Goal: Task Accomplishment & Management: Complete application form

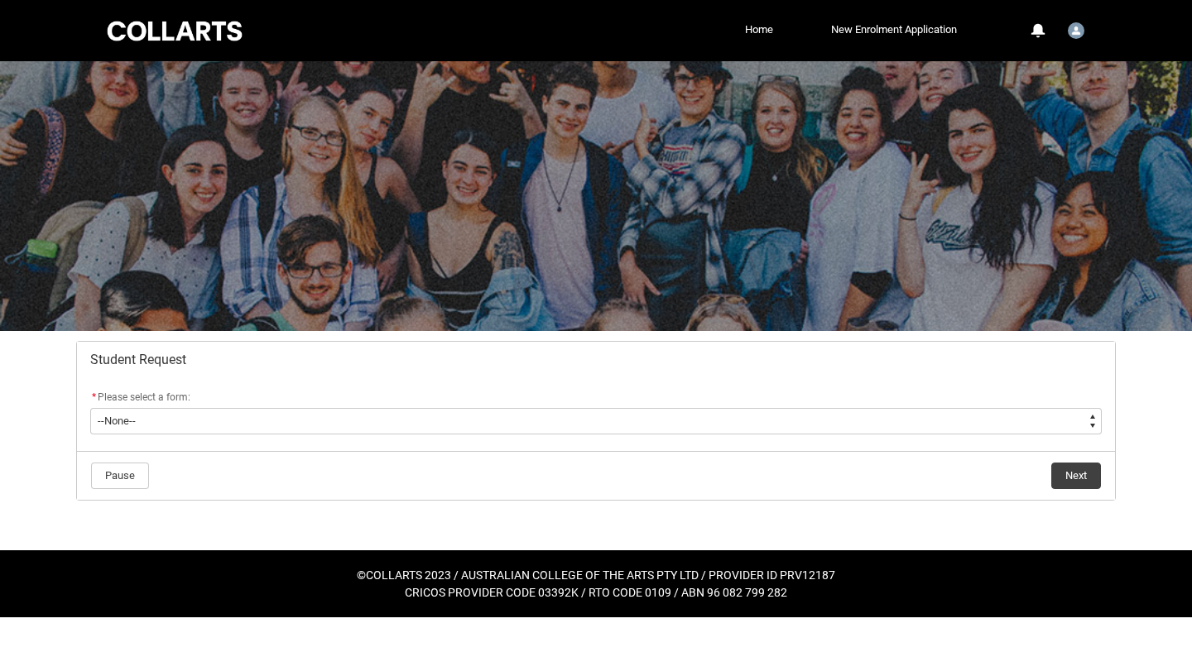
click at [665, 439] on flowruntime-screen-field "* Please select a form: * --None-- Academic Transcript Application to Appeal As…" at bounding box center [595, 414] width 1031 height 53
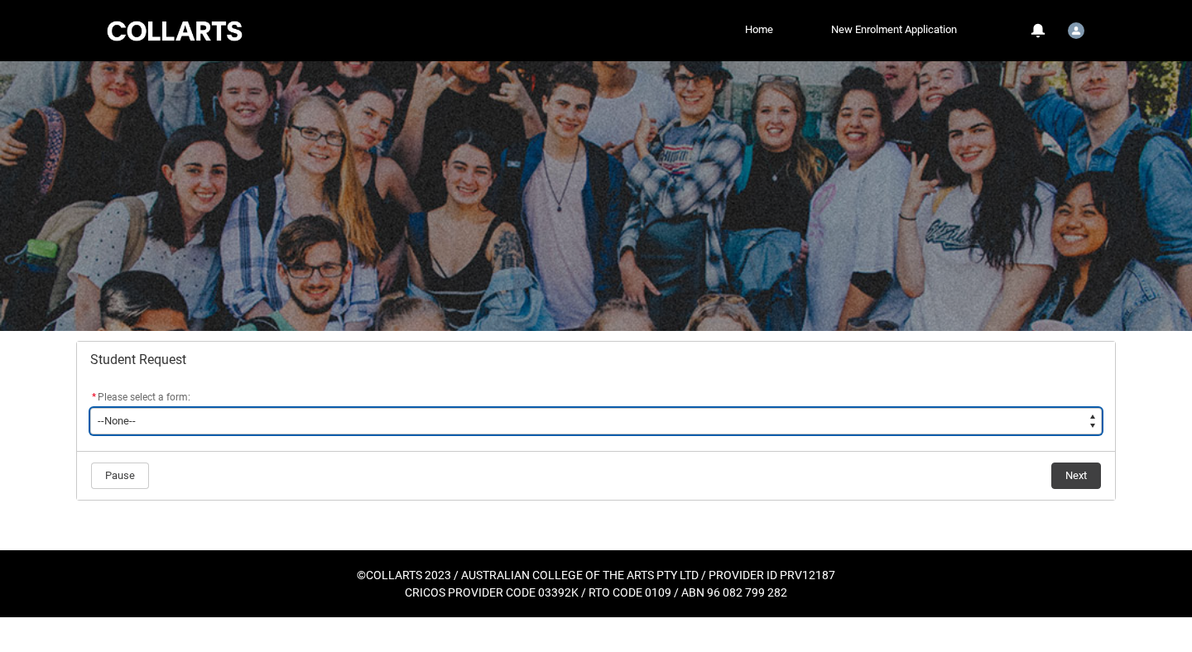
click at [623, 422] on select "--None-- Academic Transcript Application to Appeal Assignment Extension Change …" at bounding box center [595, 421] width 1011 height 26
type lightning-select "Assignment_Extension_Choice"
click at [90, 408] on select "--None-- Academic Transcript Application to Appeal Assignment Extension Change …" at bounding box center [595, 421] width 1011 height 26
select select "Assignment_Extension_Choice"
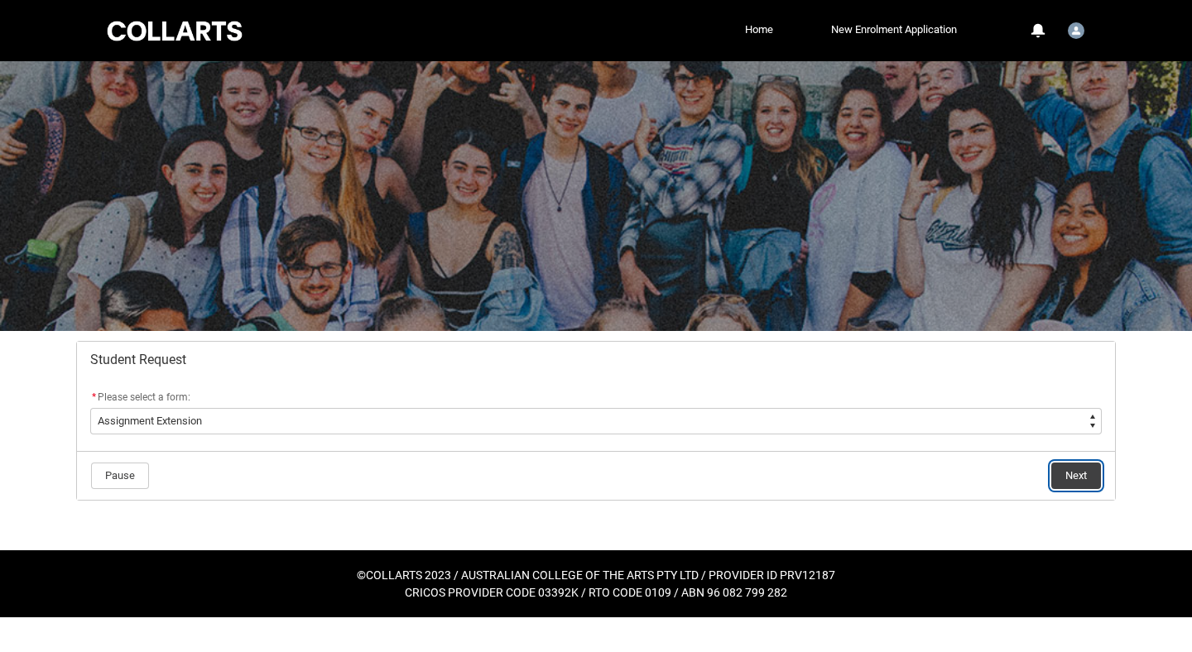
click at [1086, 473] on button "Next" at bounding box center [1076, 476] width 50 height 26
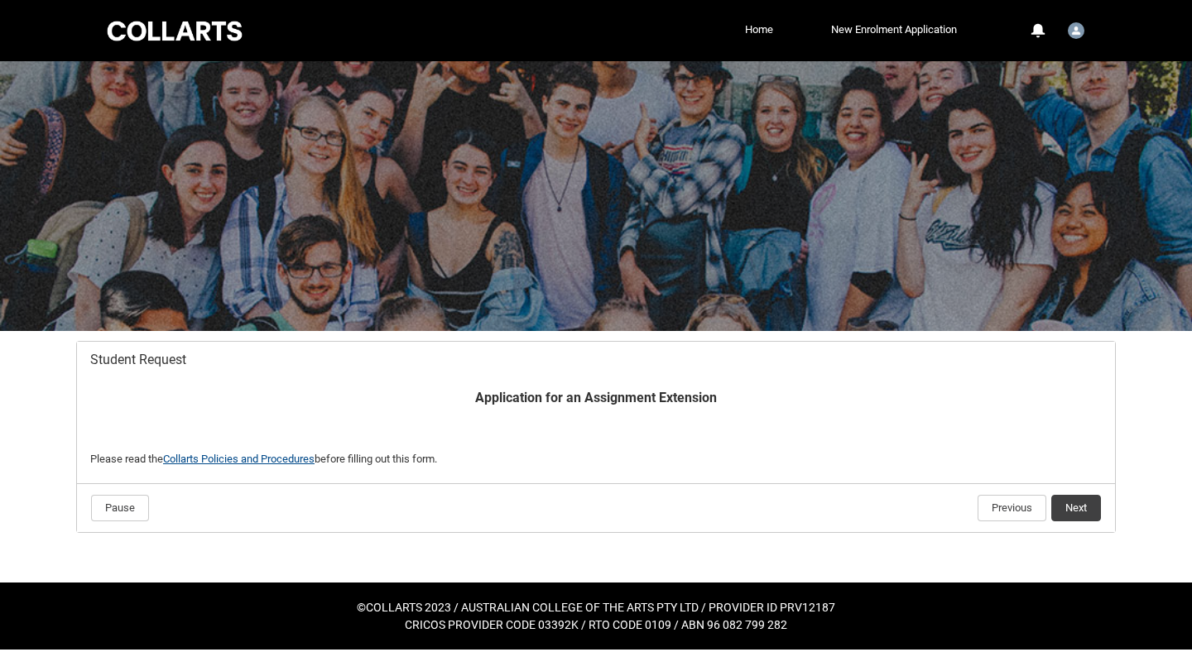
click at [265, 458] on link "Collarts Policies and Procedures" at bounding box center [238, 459] width 151 height 12
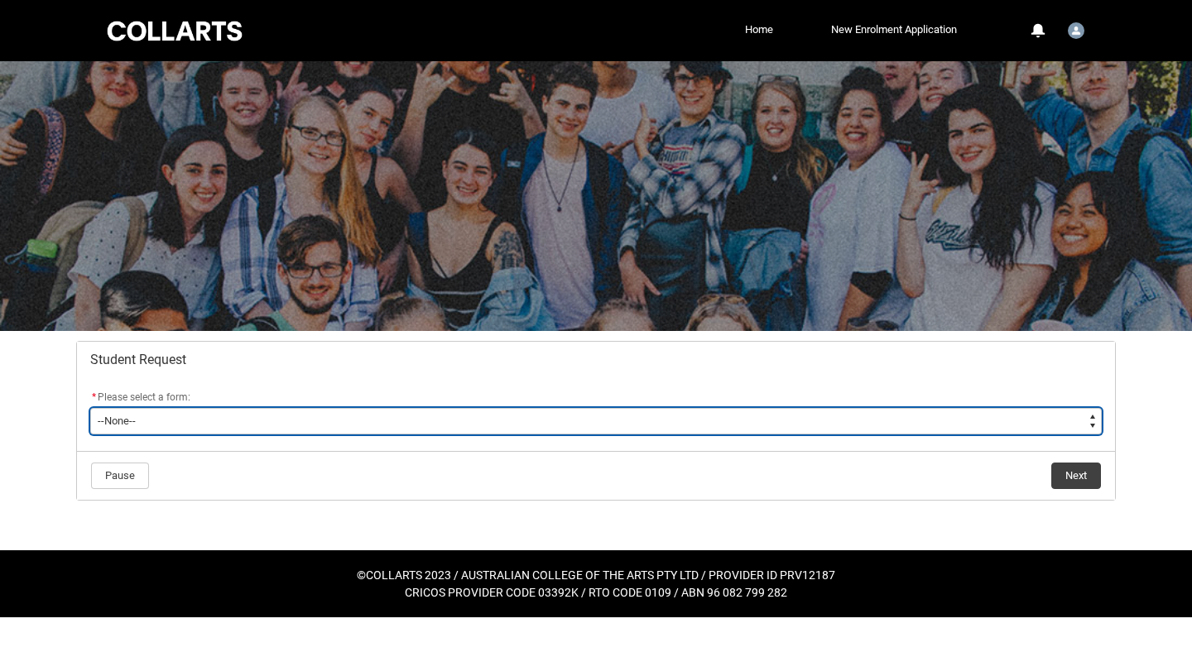
click at [700, 419] on select "--None-- Academic Transcript Application to Appeal Assignment Extension Change …" at bounding box center [595, 421] width 1011 height 26
type lightning-select "Assignment_Extension_Choice"
click at [90, 408] on select "--None-- Academic Transcript Application to Appeal Assignment Extension Change …" at bounding box center [595, 421] width 1011 height 26
select select "Assignment_Extension_Choice"
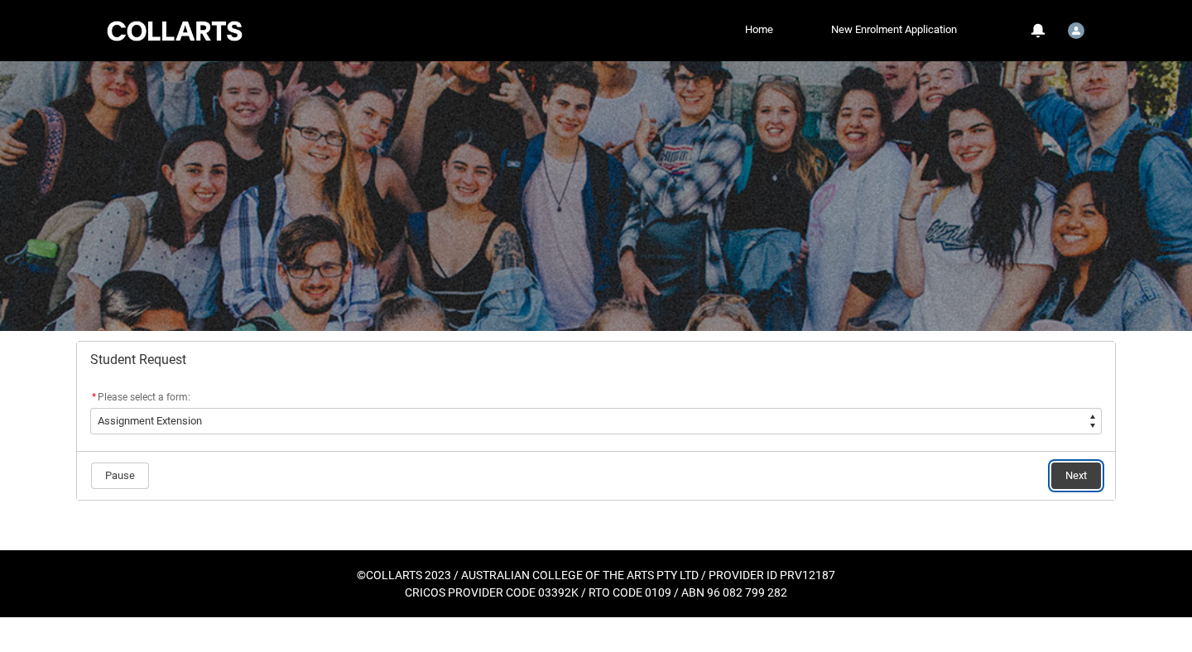
click at [1067, 467] on button "Next" at bounding box center [1076, 476] width 50 height 26
